Goal: Information Seeking & Learning: Check status

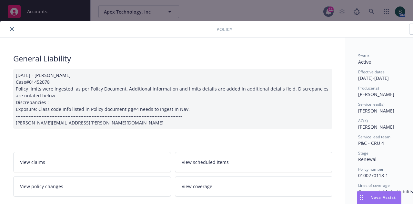
click at [12, 29] on icon "close" at bounding box center [12, 29] width 4 height 4
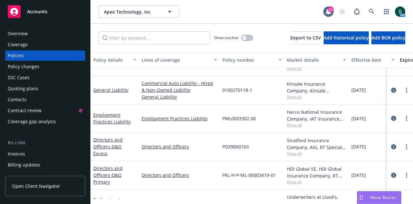
click at [43, 14] on span "Accounts" at bounding box center [37, 11] width 20 height 5
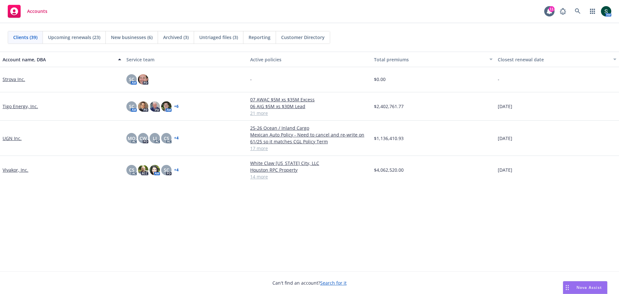
scroll to position [909, 0]
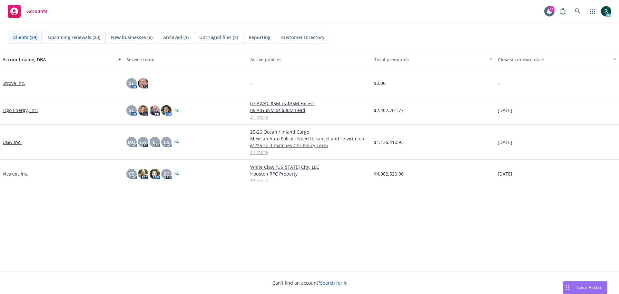
click at [10, 170] on link "Vivakor, Inc." at bounding box center [16, 173] width 26 height 7
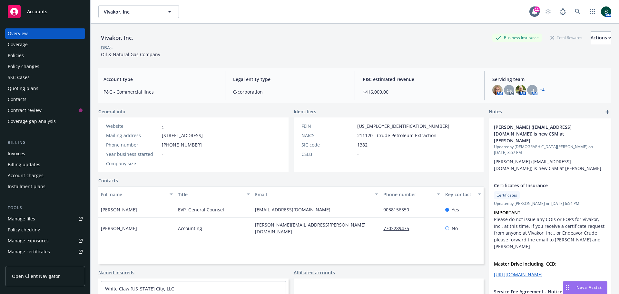
click at [15, 54] on div "Policies" at bounding box center [16, 55] width 16 height 10
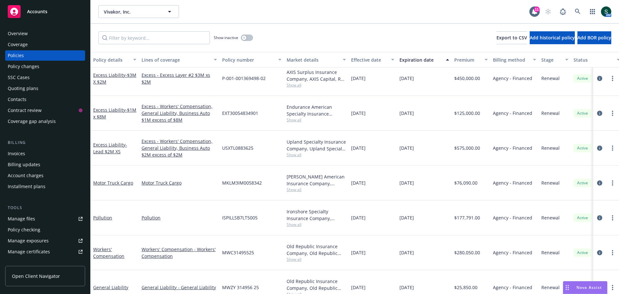
scroll to position [213, 0]
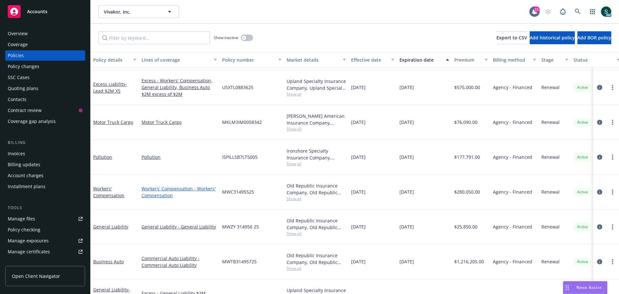
click at [162, 185] on link "Workers' Compensation - Workers' Compensation" at bounding box center [179, 192] width 75 height 14
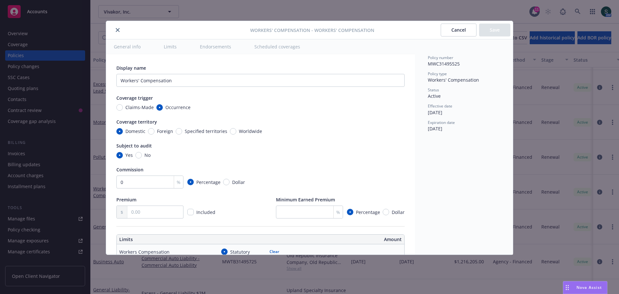
type textarea "x"
click at [413, 29] on button "Cancel" at bounding box center [459, 30] width 36 height 13
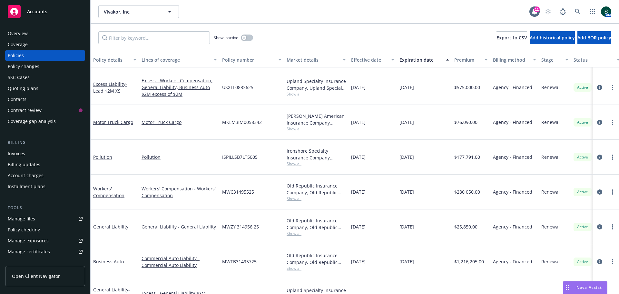
click at [107, 185] on div "Workers' Compensation" at bounding box center [114, 192] width 43 height 14
click at [104, 186] on link "Workers' Compensation" at bounding box center [108, 192] width 31 height 13
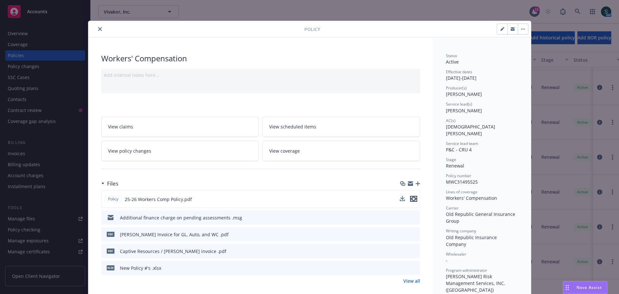
click at [412, 199] on icon "preview file" at bounding box center [414, 198] width 6 height 5
click at [98, 28] on icon "close" at bounding box center [100, 29] width 4 height 4
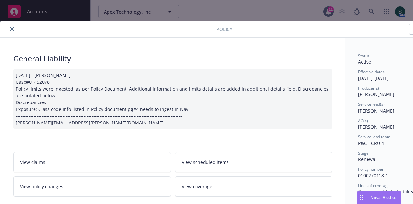
scroll to position [32, 0]
